Goal: Find contact information: Find contact information

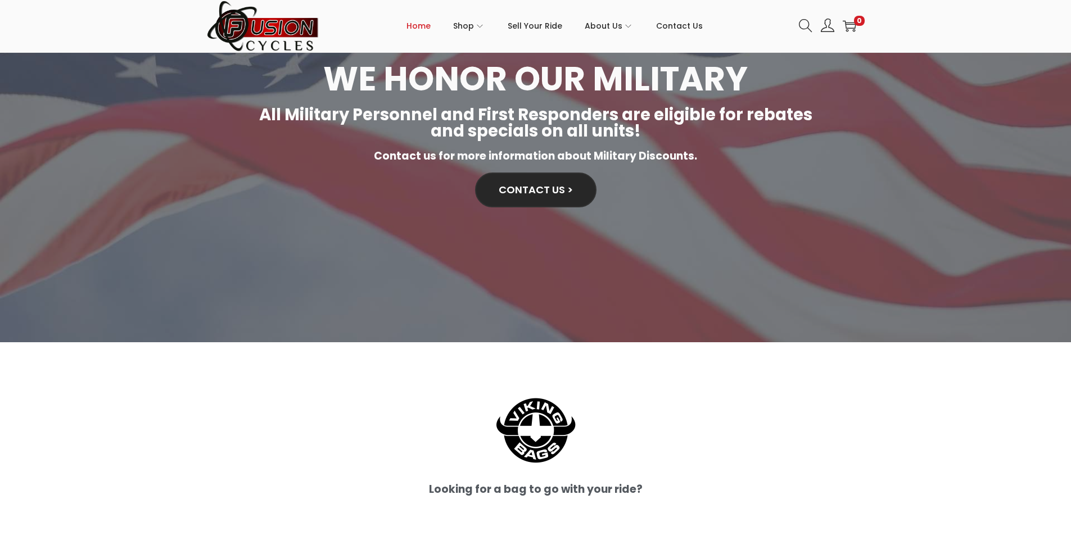
scroll to position [2662, 0]
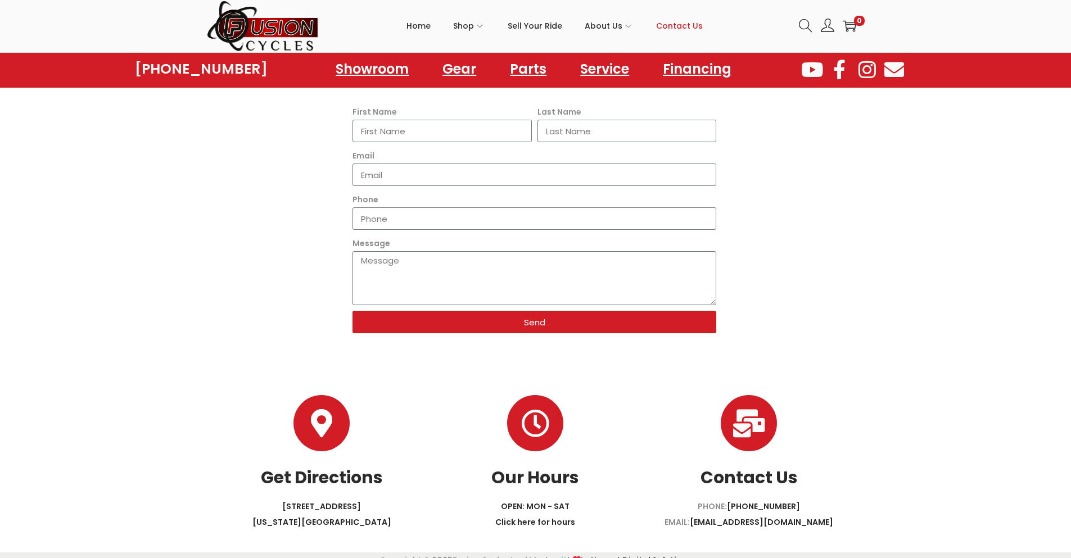
scroll to position [280, 0]
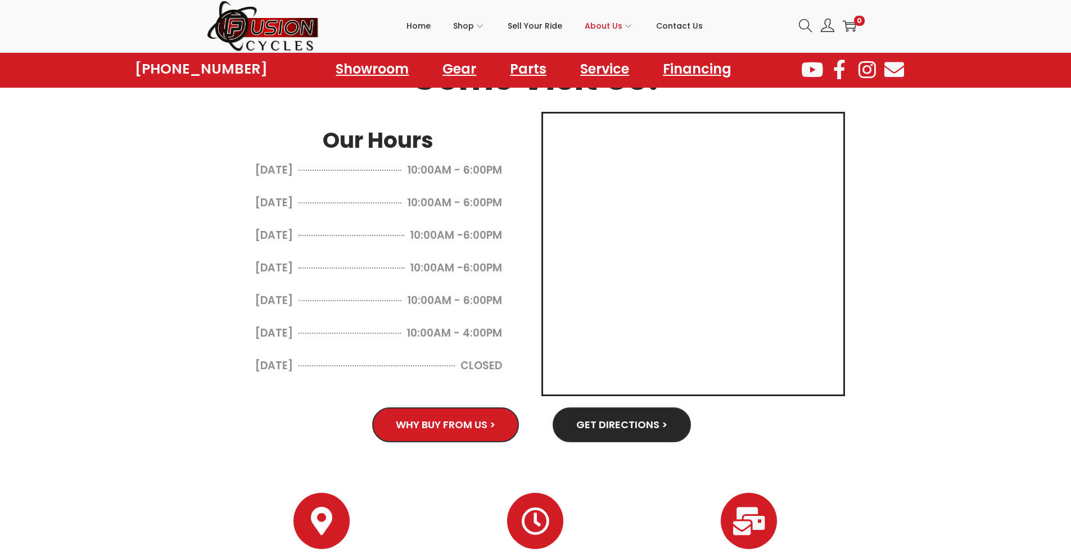
scroll to position [637, 0]
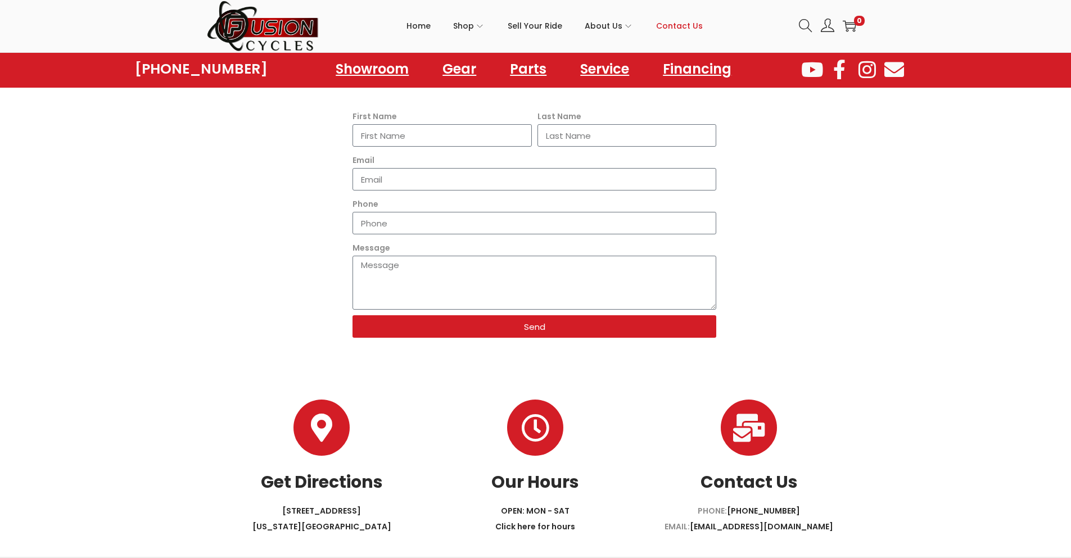
scroll to position [280, 0]
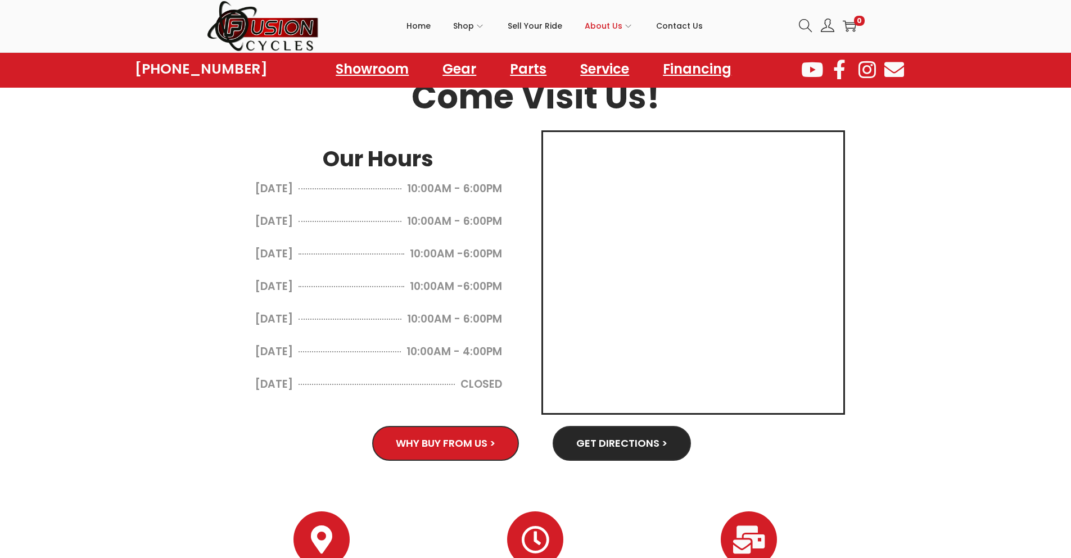
scroll to position [637, 0]
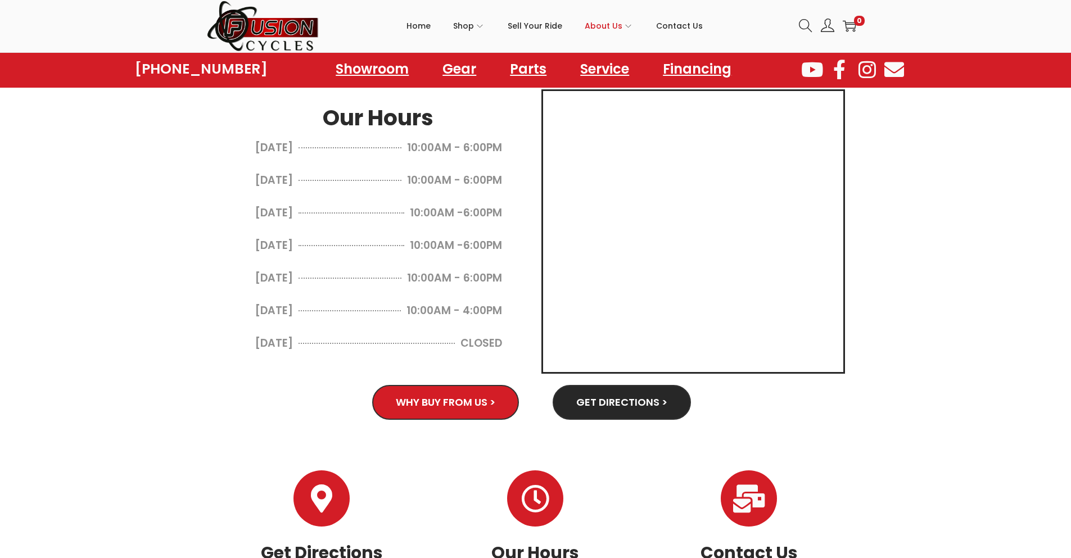
scroll to position [637, 0]
